Goal: Navigation & Orientation: Go to known website

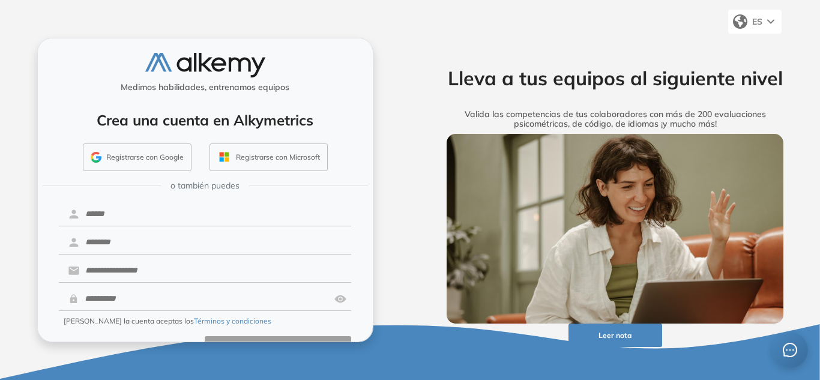
click at [146, 155] on button "Registrarse con Google" at bounding box center [137, 157] width 109 height 28
